Goal: Check status: Check status

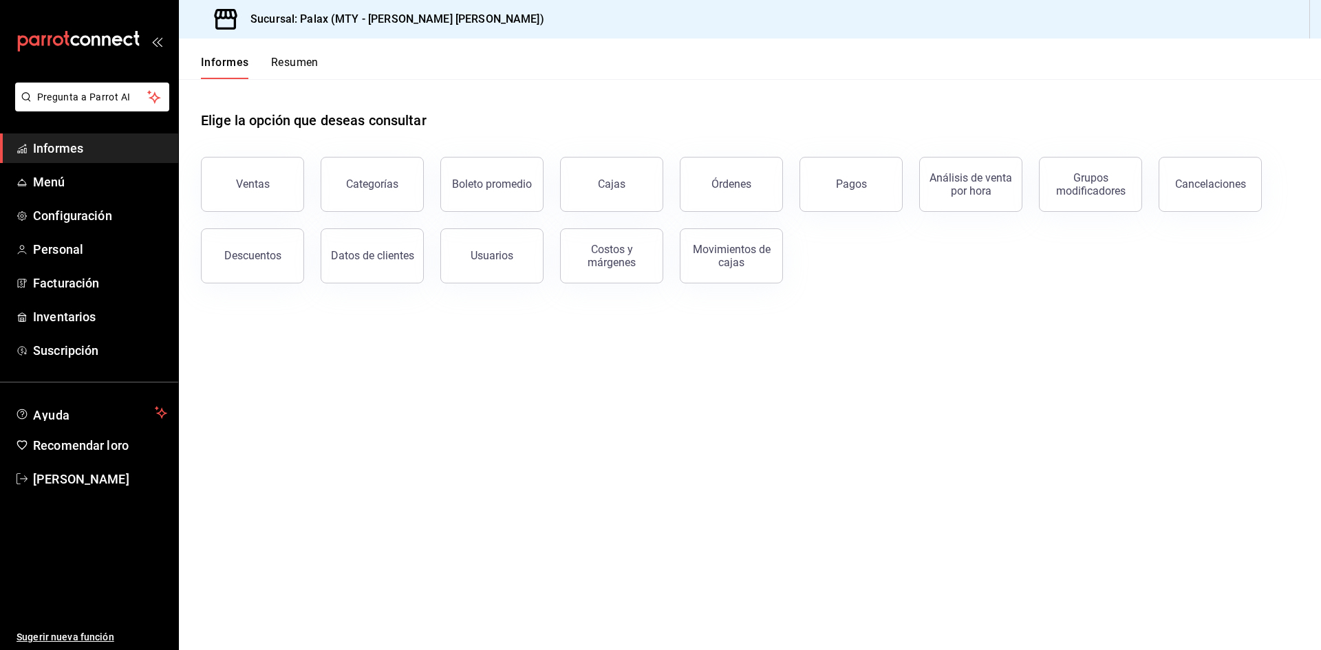
drag, startPoint x: 247, startPoint y: 169, endPoint x: 249, endPoint y: 162, distance: 7.2
click at [245, 169] on button "Ventas" at bounding box center [252, 184] width 103 height 55
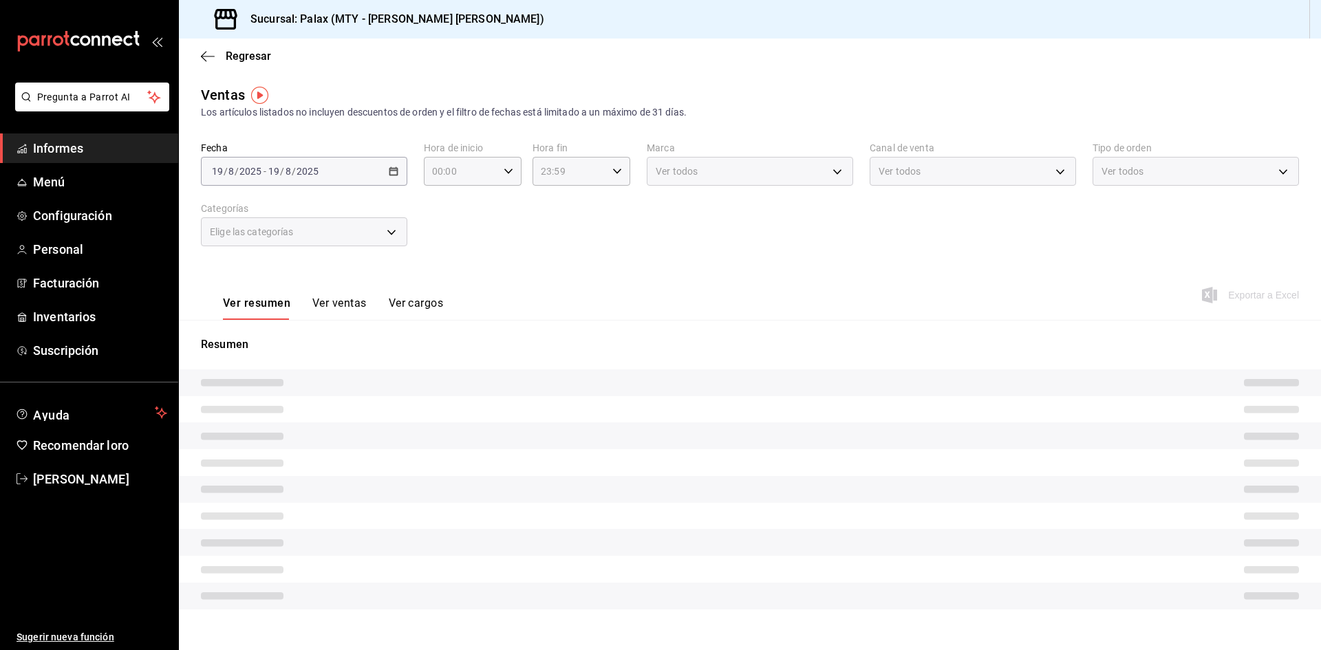
type input "06:59"
type input "07:01"
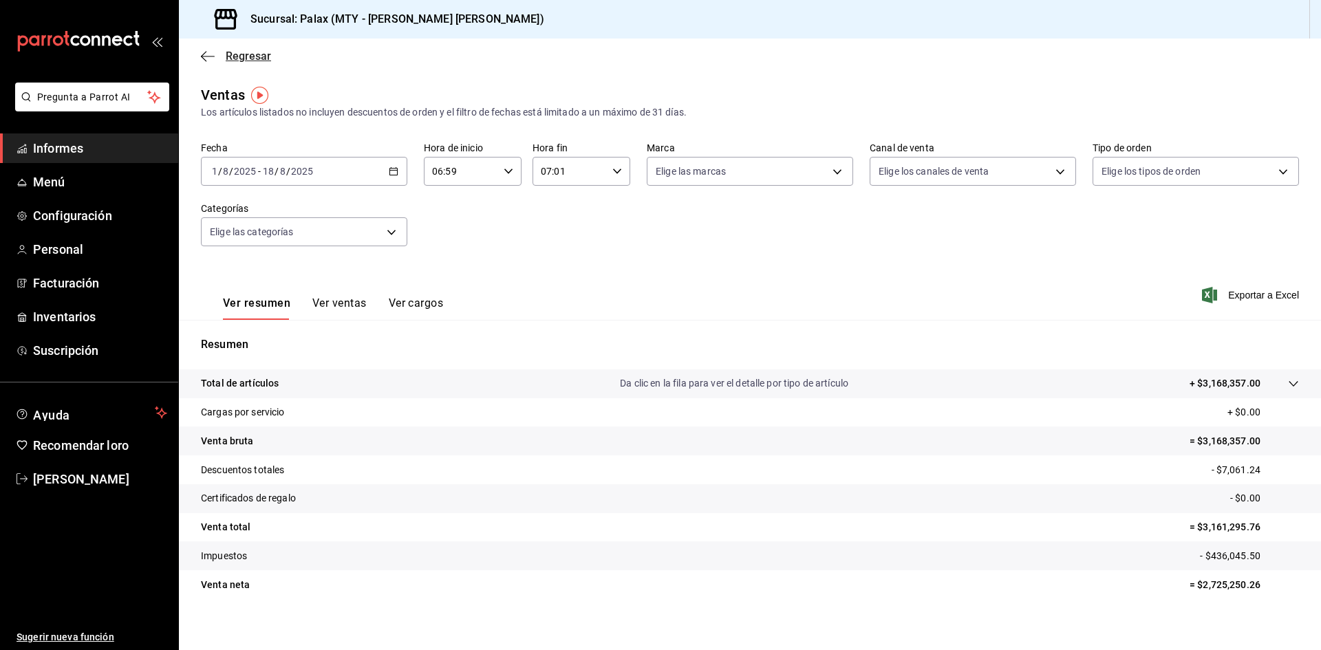
click at [215, 58] on span "Regresar" at bounding box center [236, 56] width 70 height 13
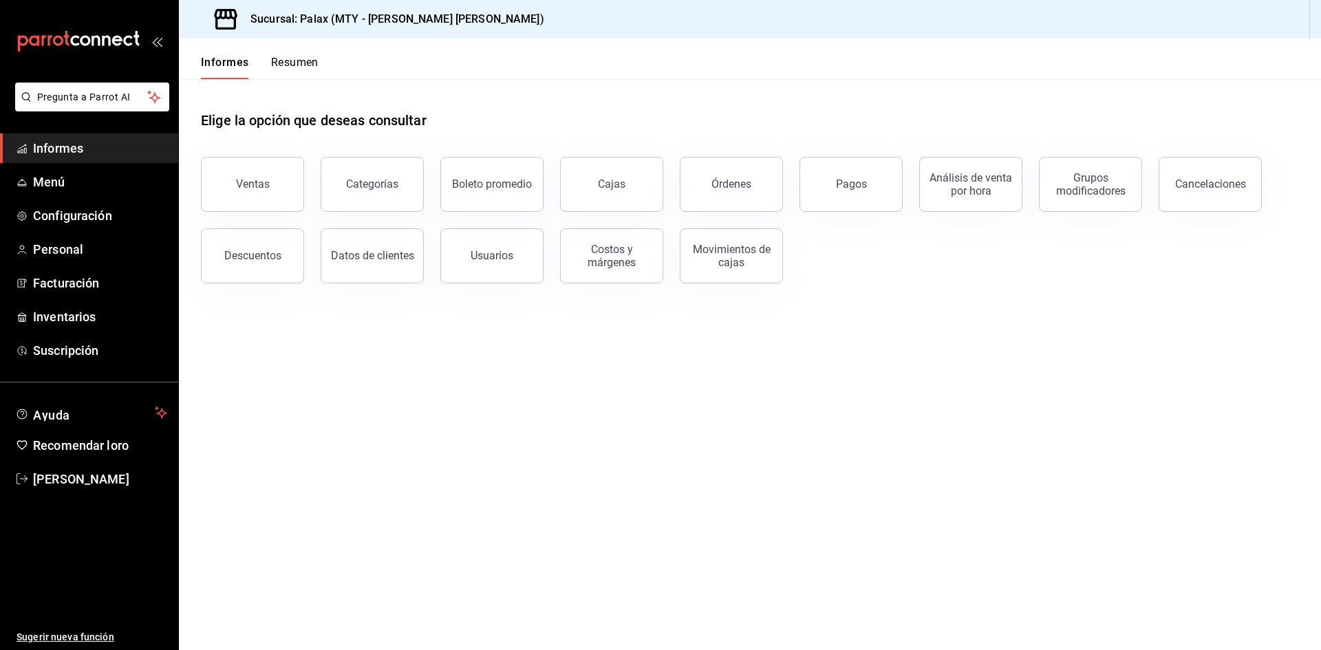
click at [190, 184] on div "Ventas" at bounding box center [244, 176] width 120 height 72
click at [245, 191] on button "Ventas" at bounding box center [252, 184] width 103 height 55
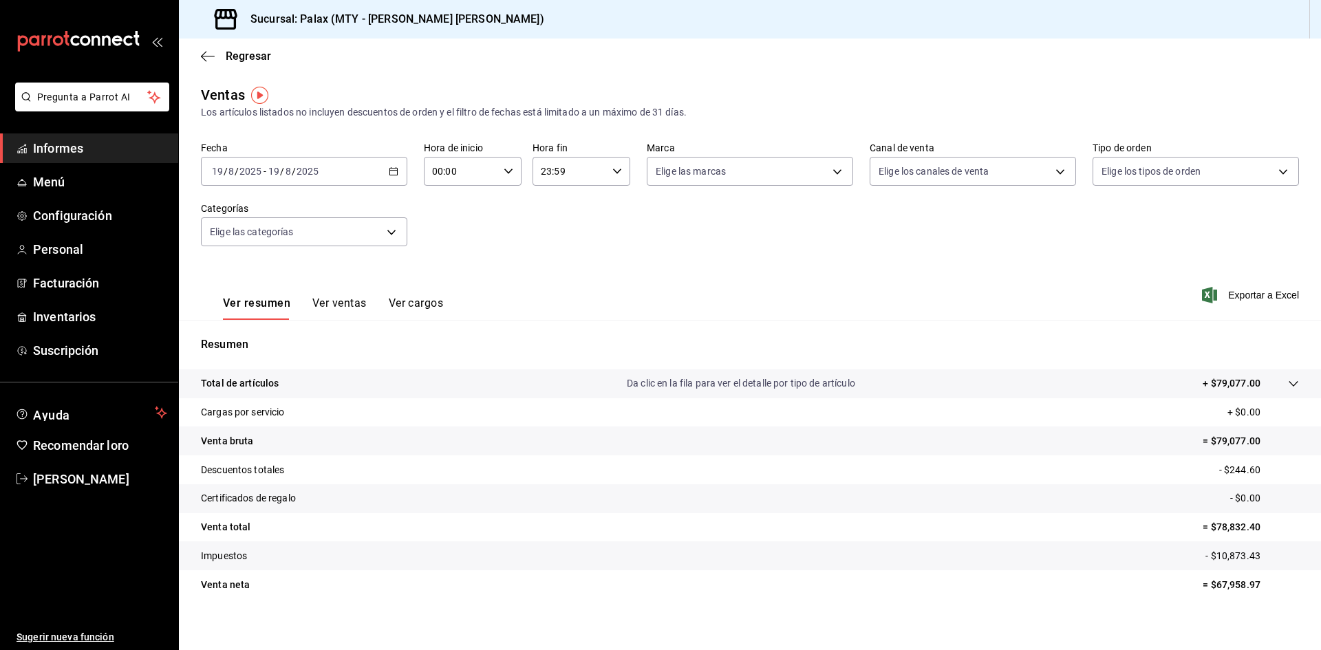
click at [504, 173] on icon "button" at bounding box center [509, 172] width 10 height 10
click at [451, 230] on font "07" at bounding box center [445, 231] width 11 height 11
type input "07:00"
